Goal: Task Accomplishment & Management: Manage account settings

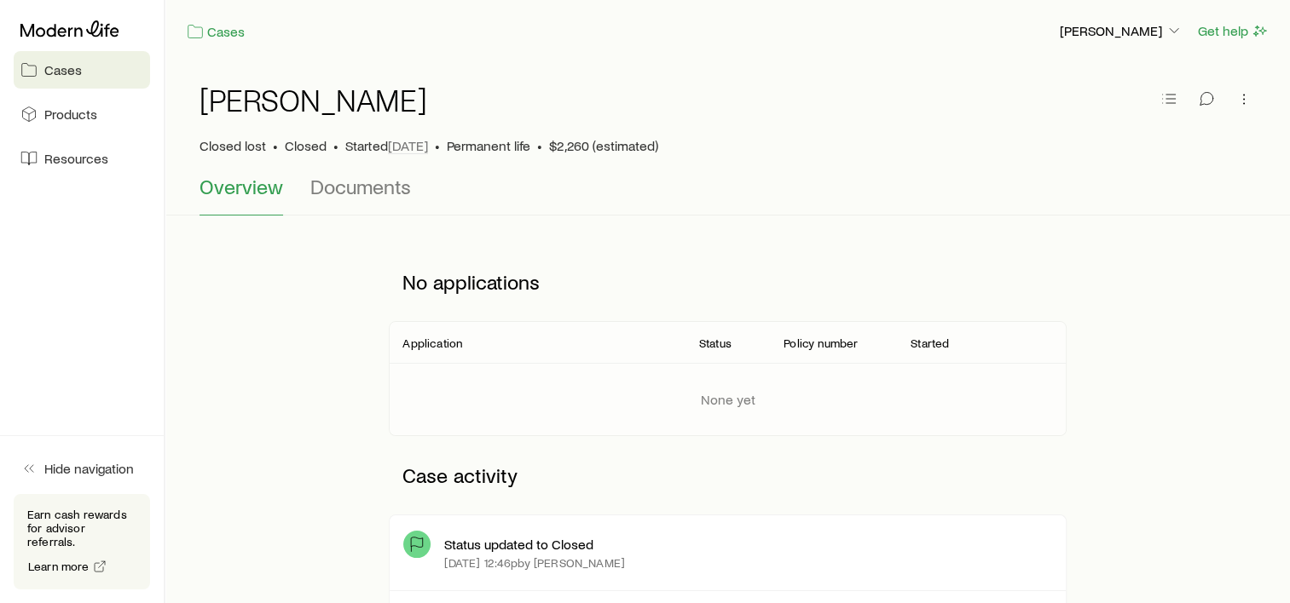
click at [64, 77] on span "Cases" at bounding box center [63, 69] width 38 height 17
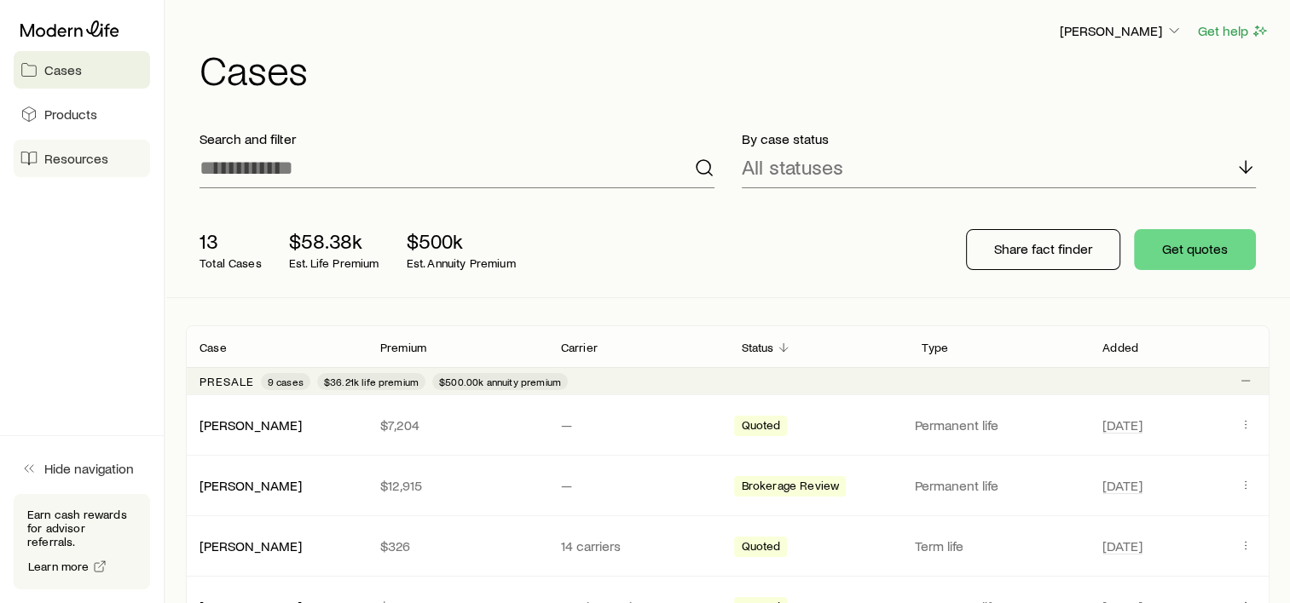
click at [54, 159] on span "Resources" at bounding box center [76, 158] width 64 height 17
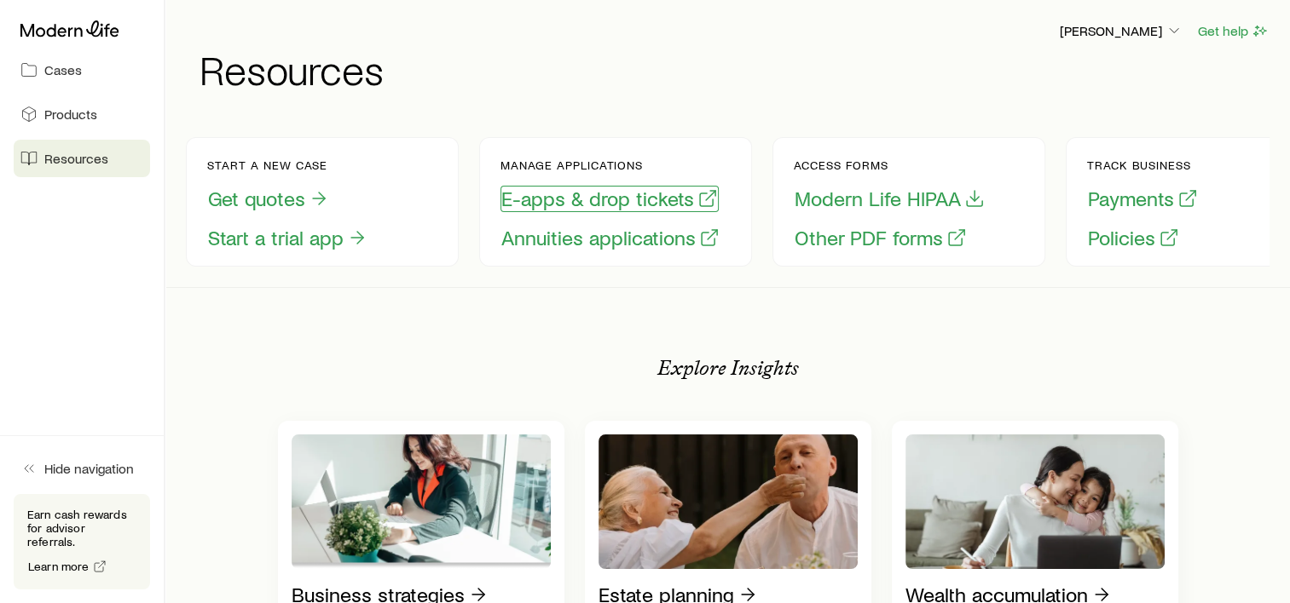
click at [631, 193] on button "E-apps & drop tickets" at bounding box center [609, 199] width 218 height 26
click at [51, 56] on link "Cases" at bounding box center [82, 70] width 136 height 38
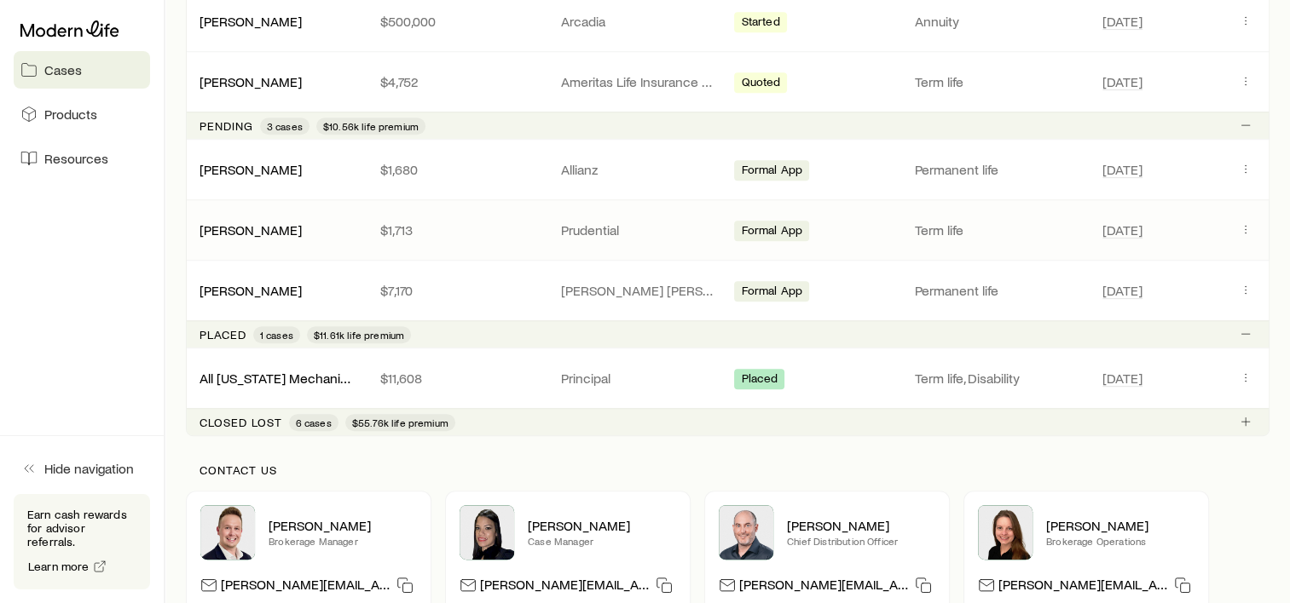
scroll to position [852, 0]
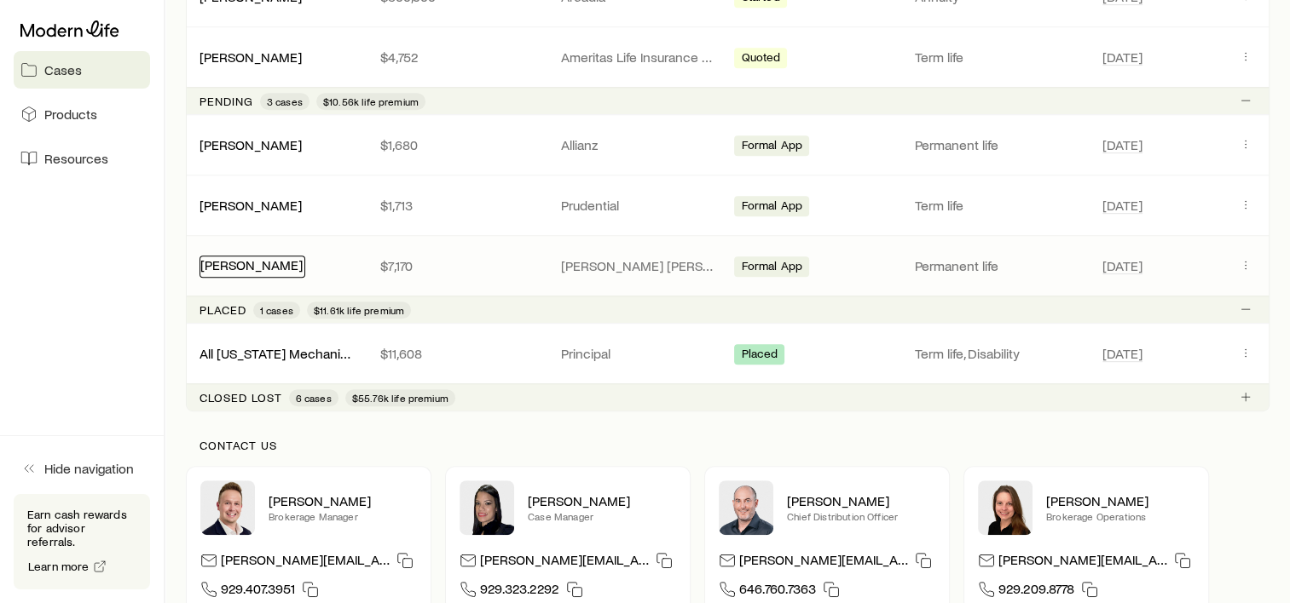
click at [218, 259] on link "[PERSON_NAME]" at bounding box center [251, 265] width 102 height 16
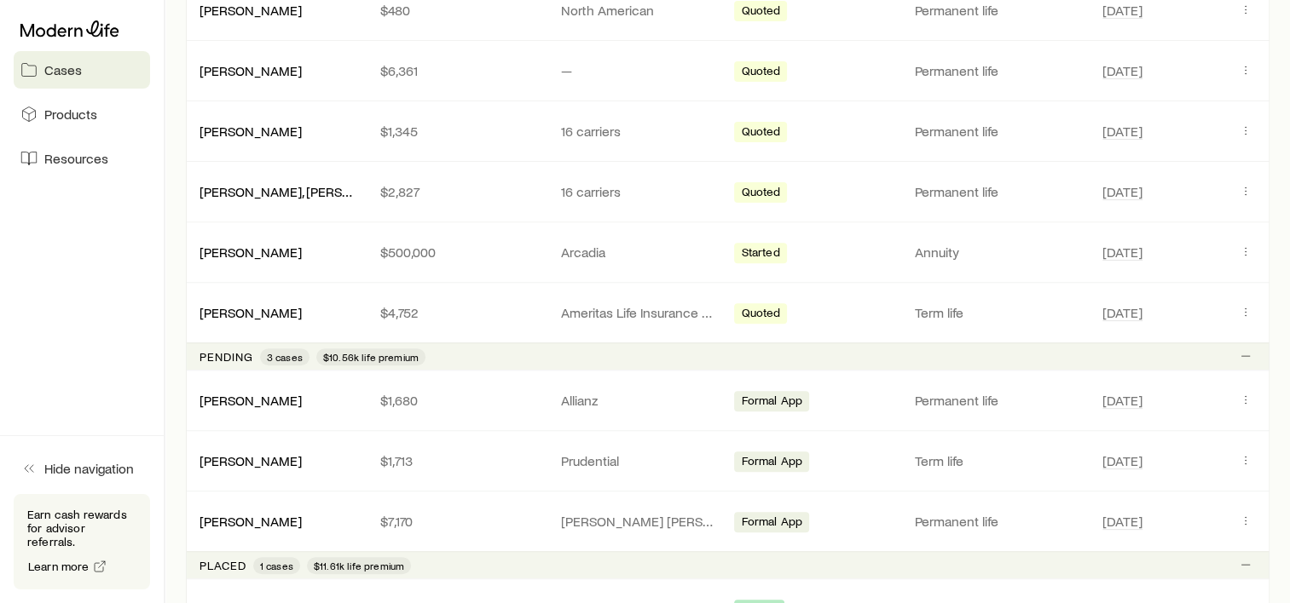
scroll to position [682, 0]
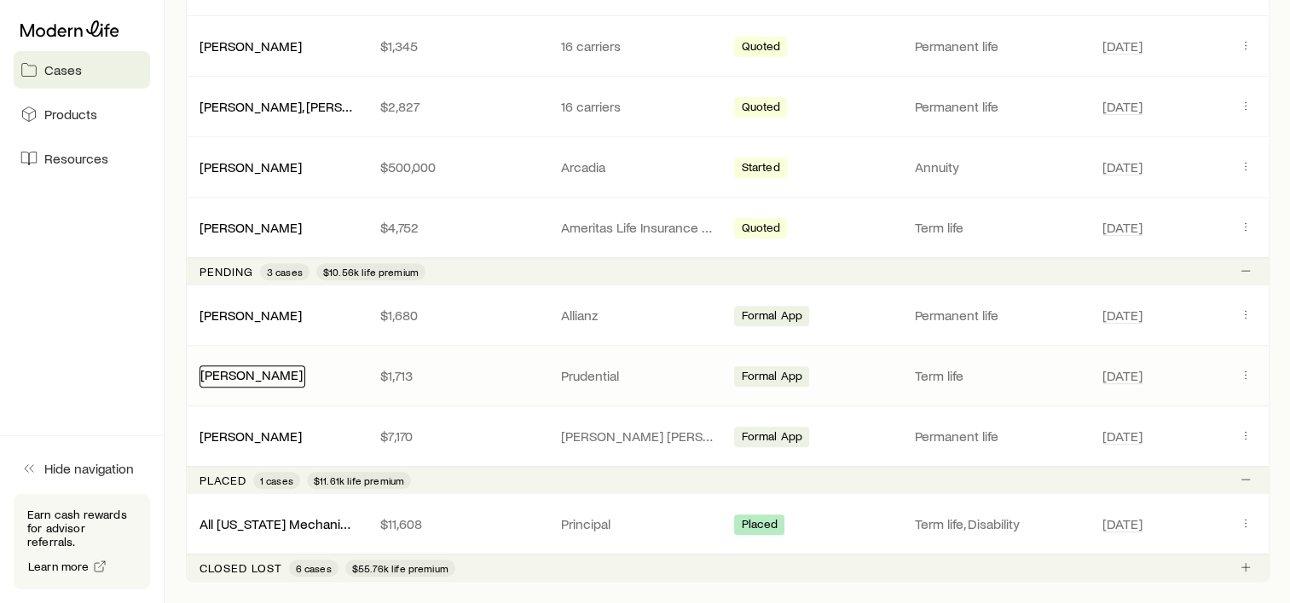
click at [259, 367] on link "[PERSON_NAME]" at bounding box center [251, 375] width 102 height 16
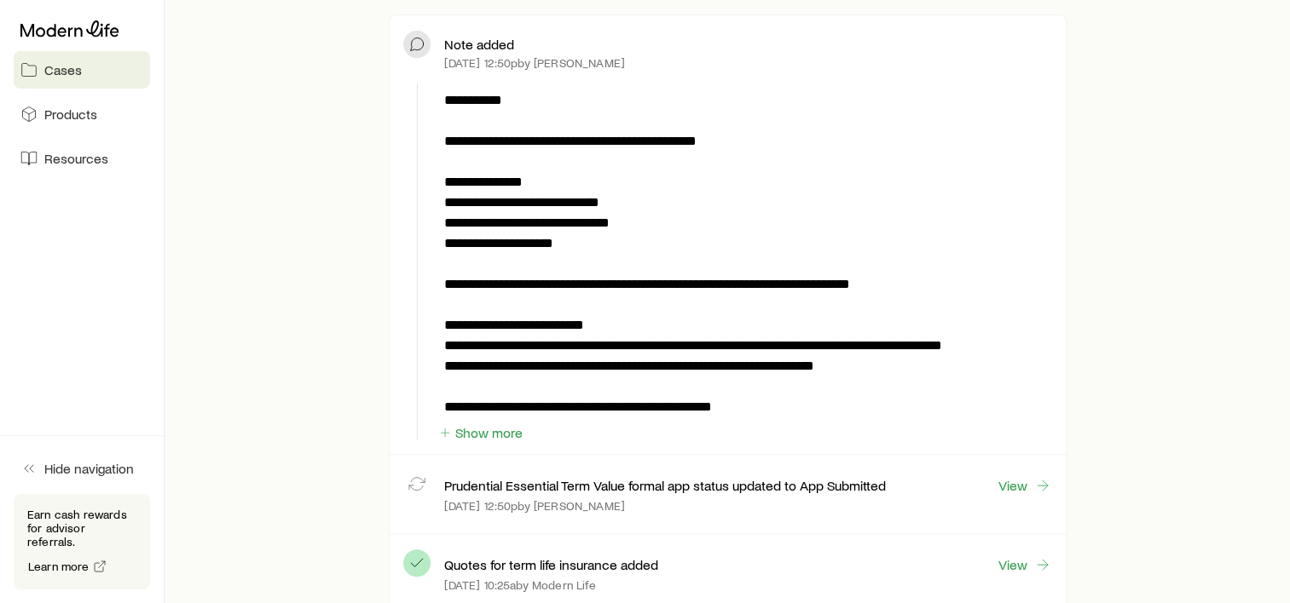
scroll to position [511, 0]
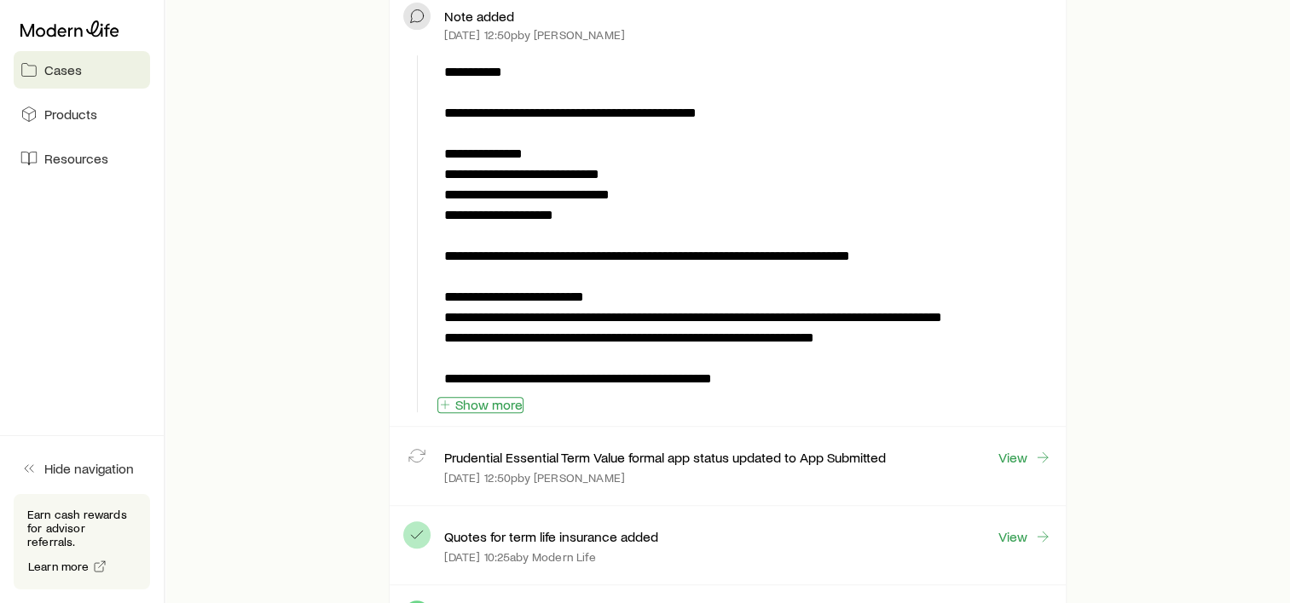
click at [473, 407] on button "Show more" at bounding box center [480, 405] width 86 height 16
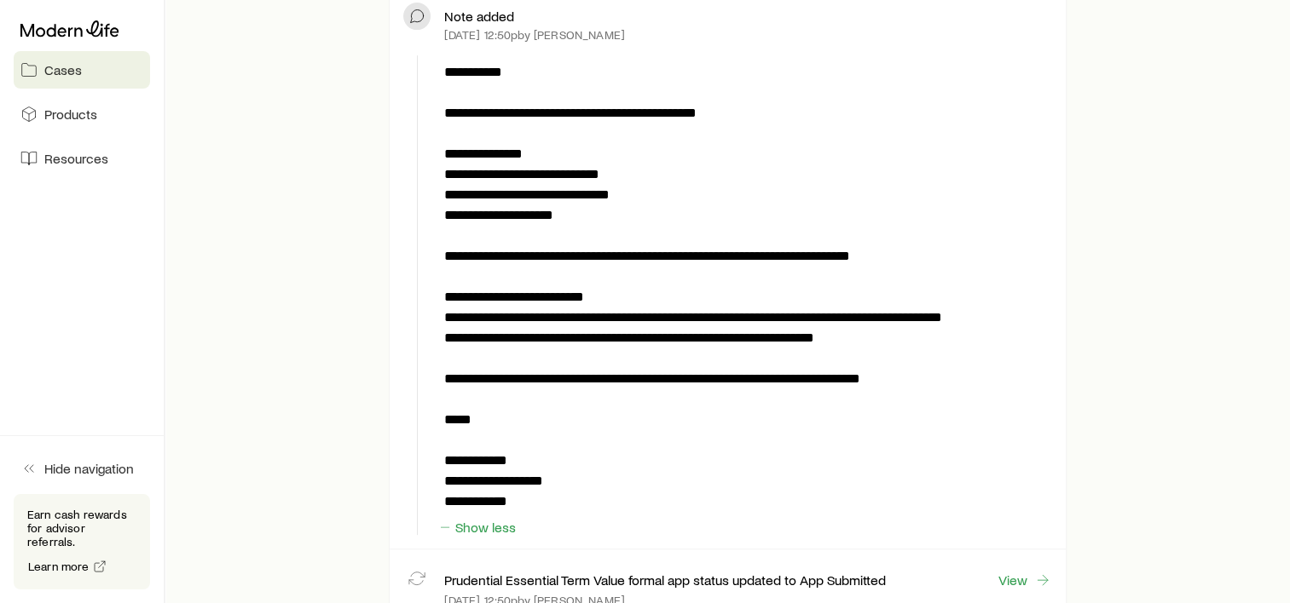
click at [696, 343] on p "**********" at bounding box center [744, 287] width 601 height 450
click at [696, 342] on p "**********" at bounding box center [744, 287] width 601 height 450
click at [846, 335] on p "**********" at bounding box center [744, 287] width 601 height 450
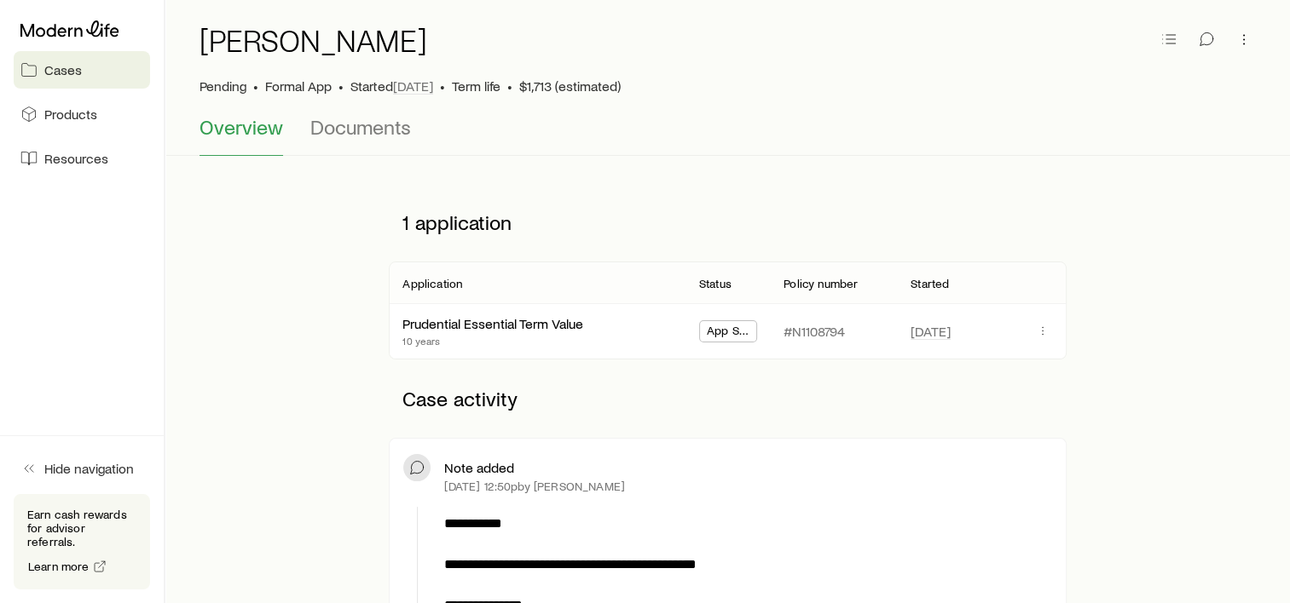
scroll to position [0, 0]
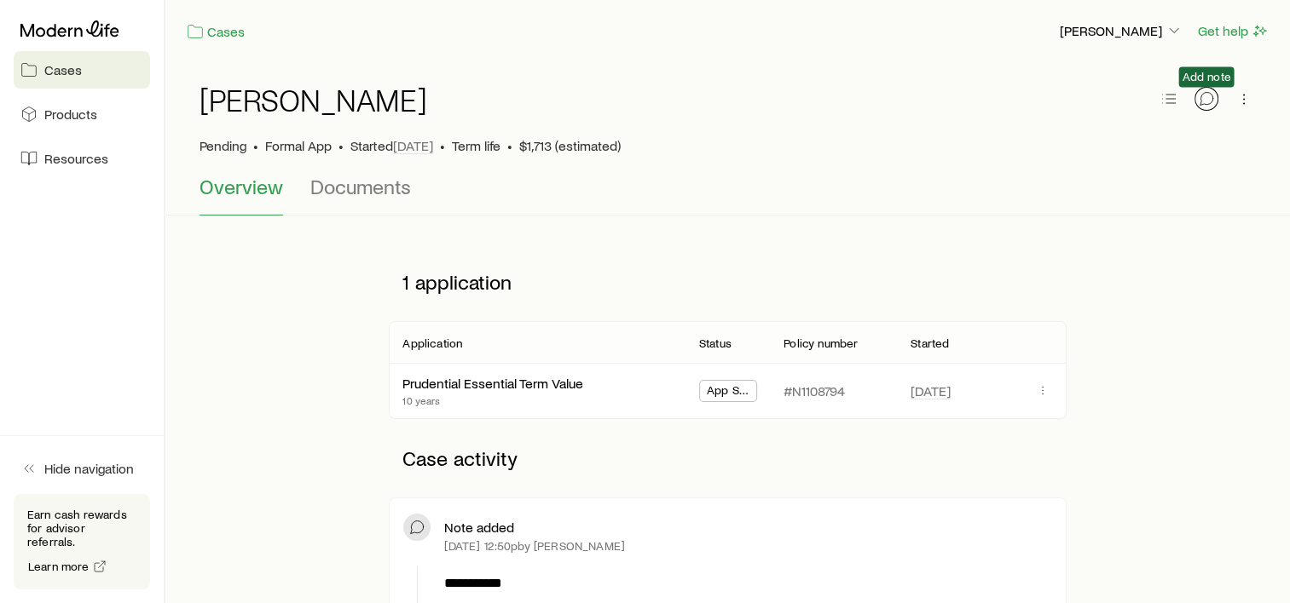
click at [1208, 99] on icon "button" at bounding box center [1206, 98] width 17 height 17
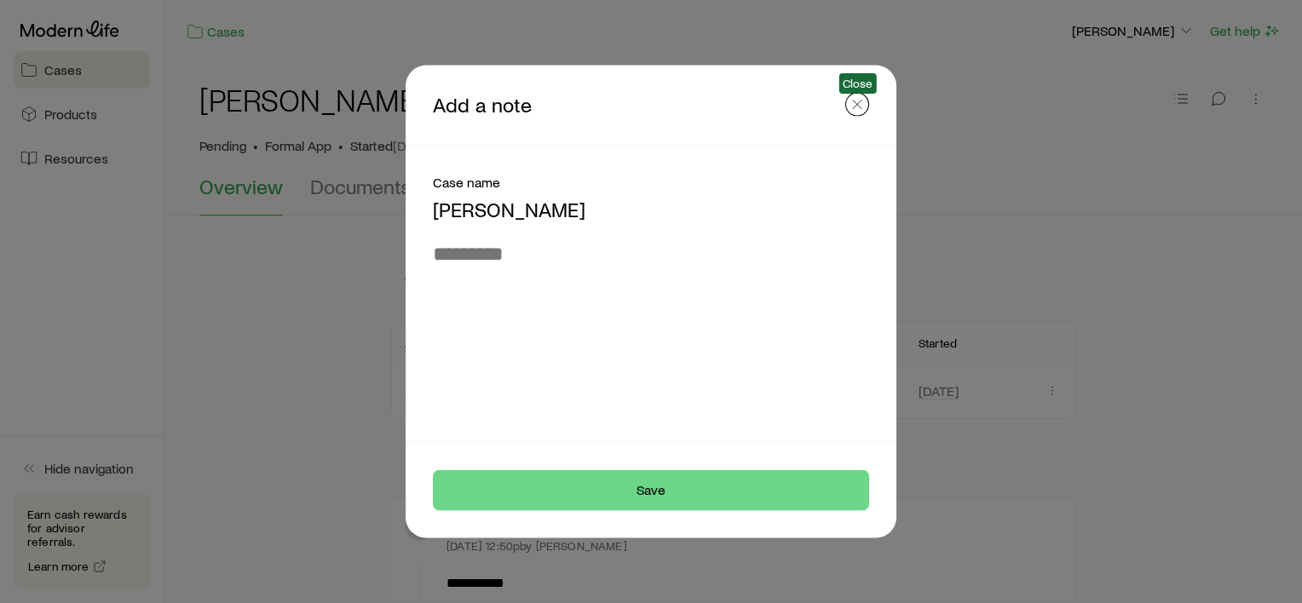
click at [859, 106] on icon "button" at bounding box center [857, 104] width 17 height 17
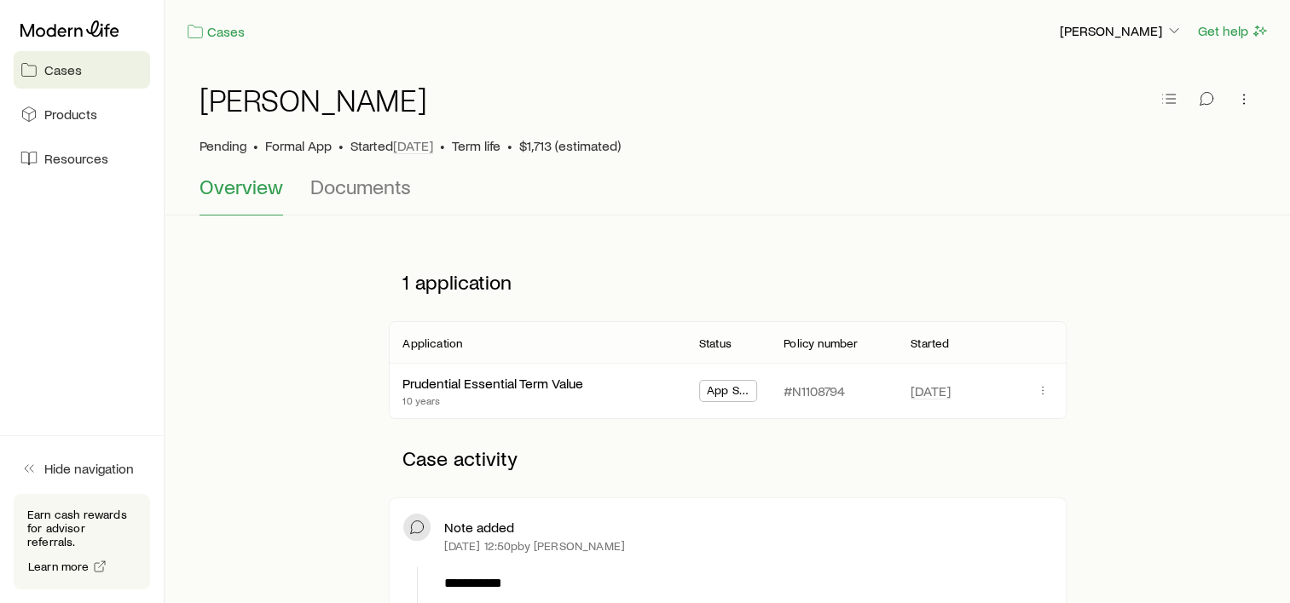
click at [1204, 95] on icon "button" at bounding box center [1206, 98] width 17 height 17
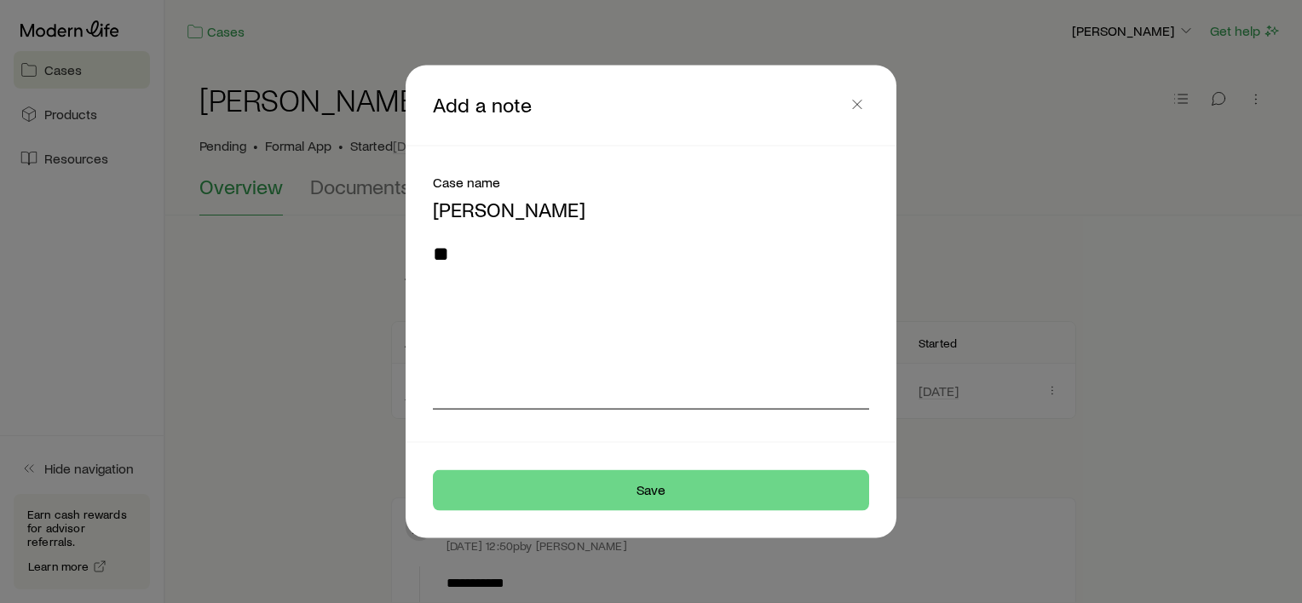
type textarea "*"
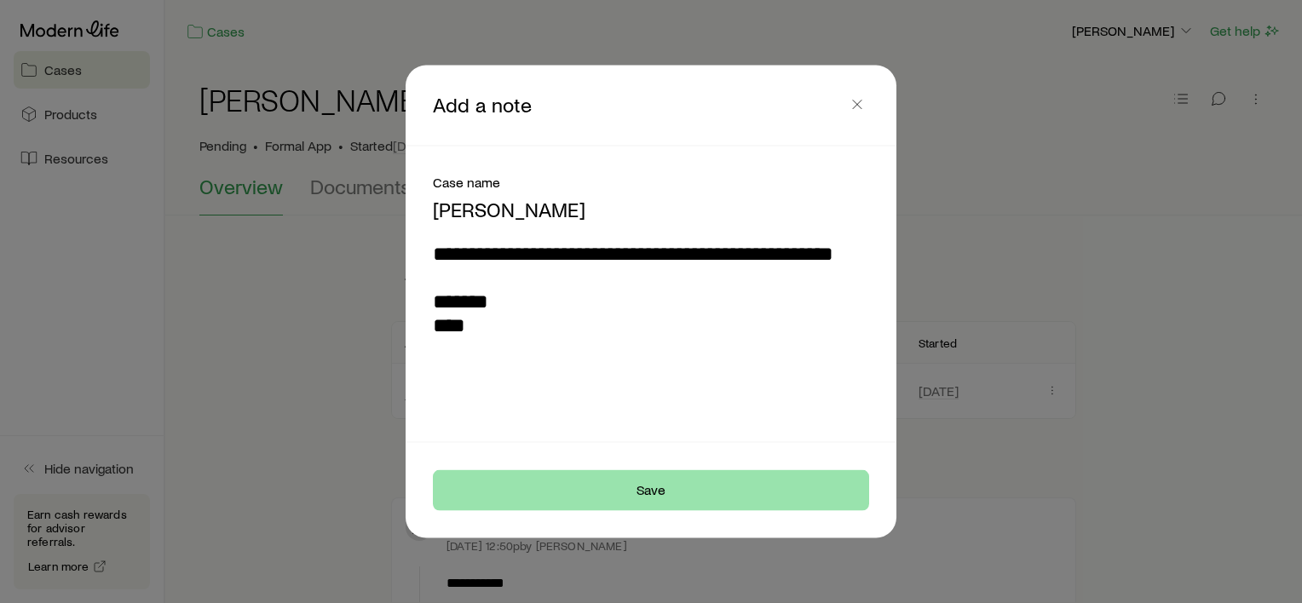
type textarea "**********"
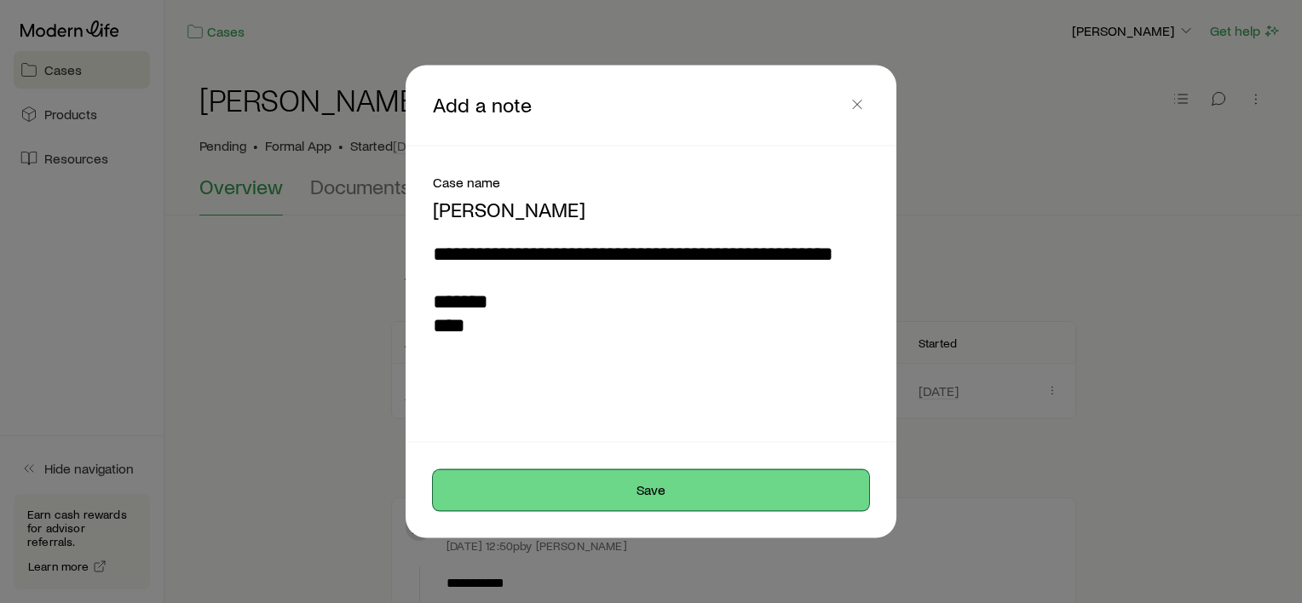
click at [721, 488] on button "Save" at bounding box center [651, 490] width 436 height 41
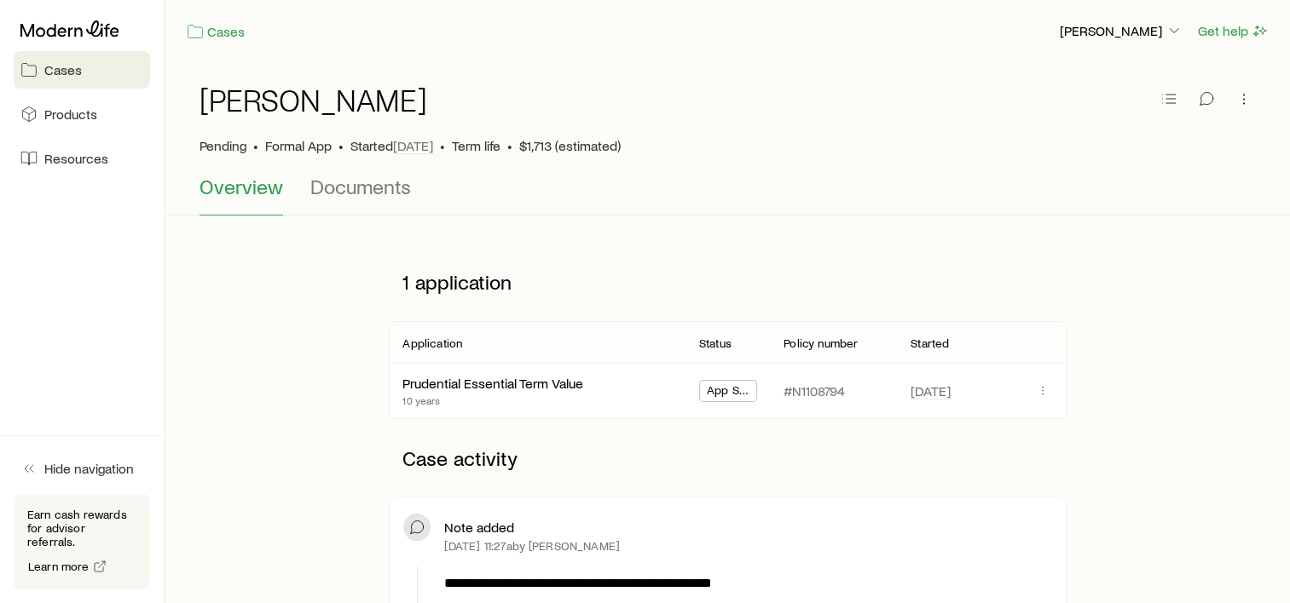
click at [61, 64] on span "Cases" at bounding box center [63, 69] width 38 height 17
